Goal: Information Seeking & Learning: Learn about a topic

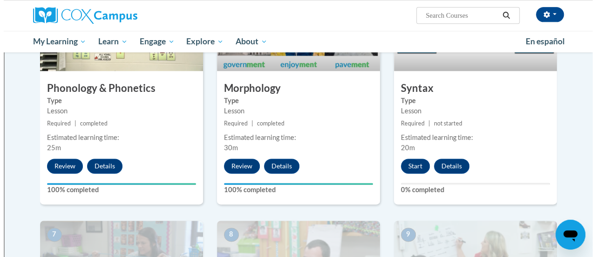
scroll to position [555, 0]
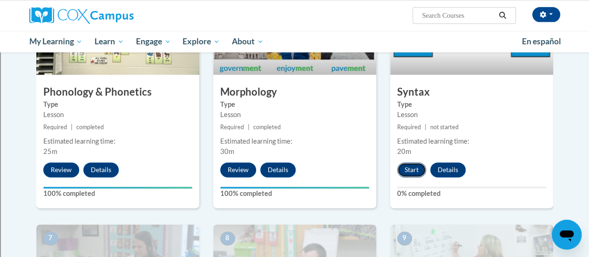
click at [405, 166] on button "Start" at bounding box center [411, 169] width 29 height 15
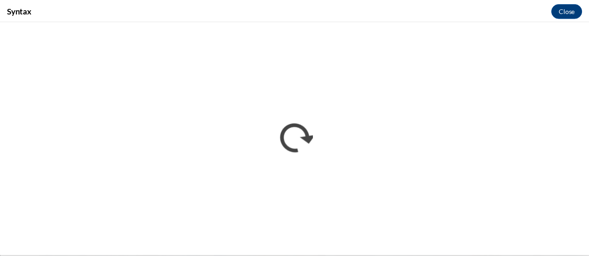
scroll to position [0, 0]
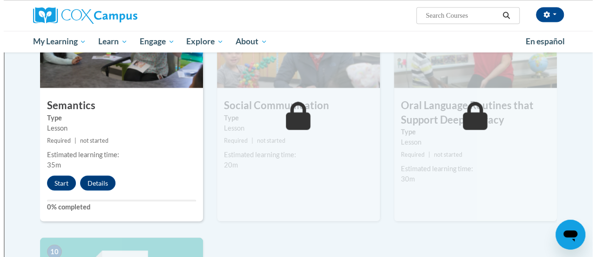
scroll to position [787, 0]
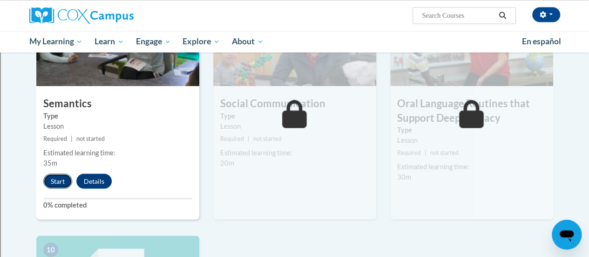
click at [58, 179] on button "Start" at bounding box center [57, 180] width 29 height 15
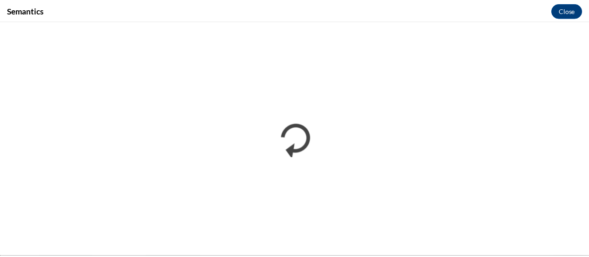
scroll to position [0, 0]
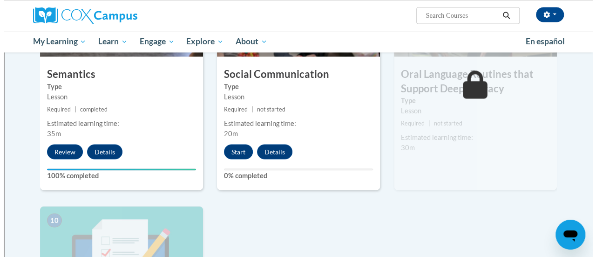
scroll to position [818, 0]
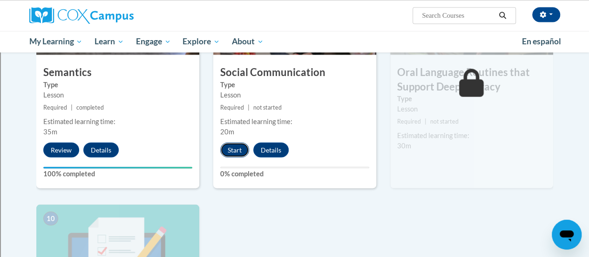
click at [238, 147] on button "Start" at bounding box center [234, 149] width 29 height 15
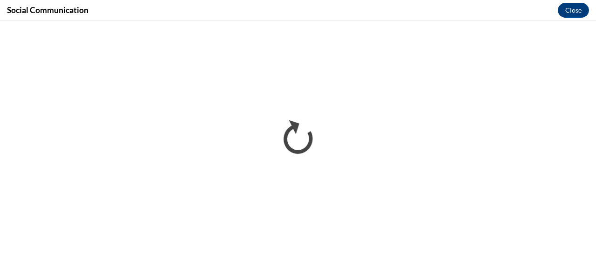
scroll to position [0, 0]
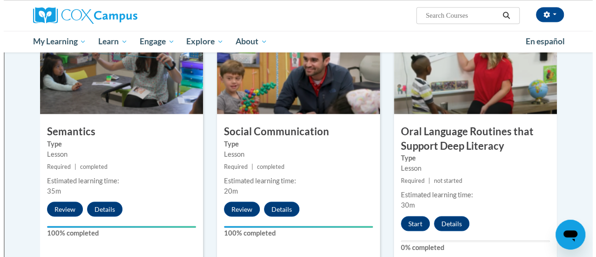
scroll to position [757, 0]
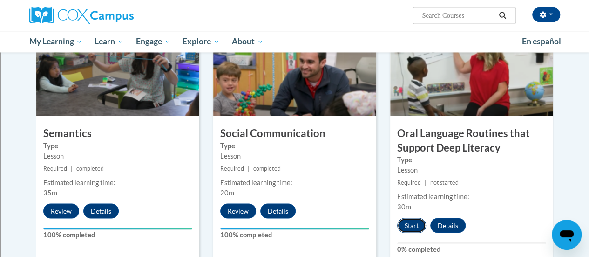
click at [418, 218] on button "Start" at bounding box center [411, 225] width 29 height 15
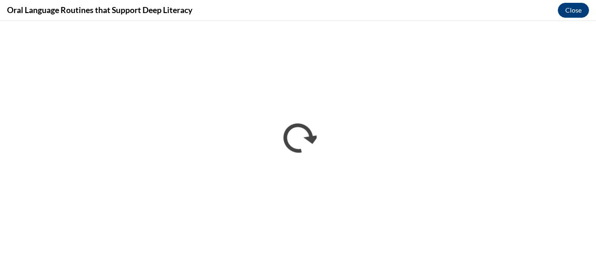
scroll to position [0, 0]
